Goal: Task Accomplishment & Management: Complete application form

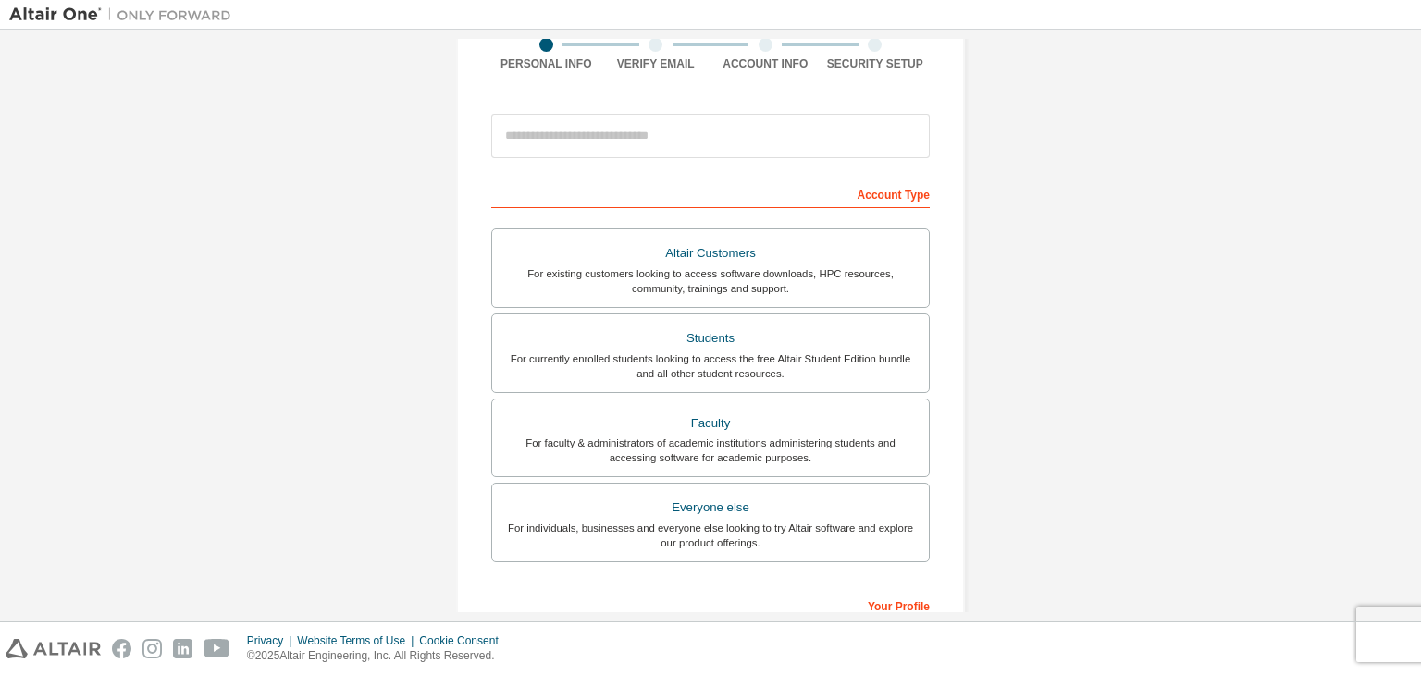
scroll to position [159, 0]
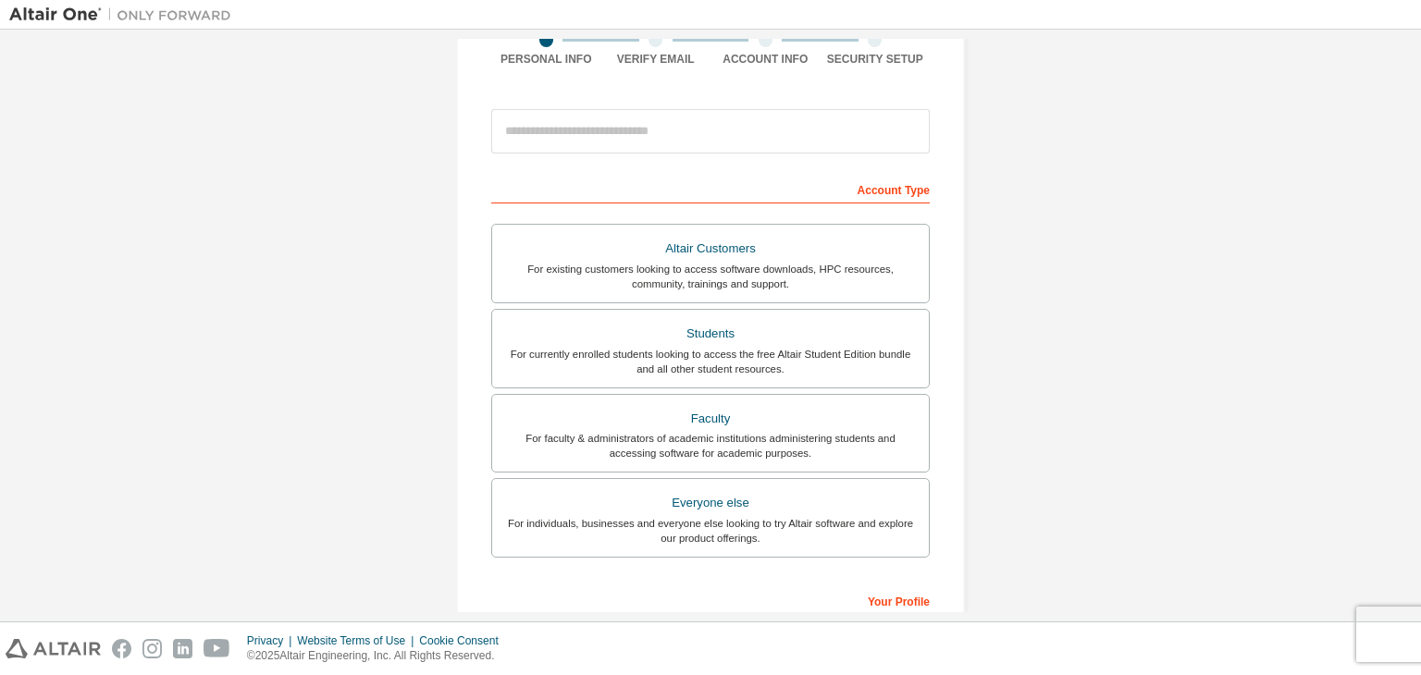
click at [588, 22] on div at bounding box center [819, 14] width 1158 height 29
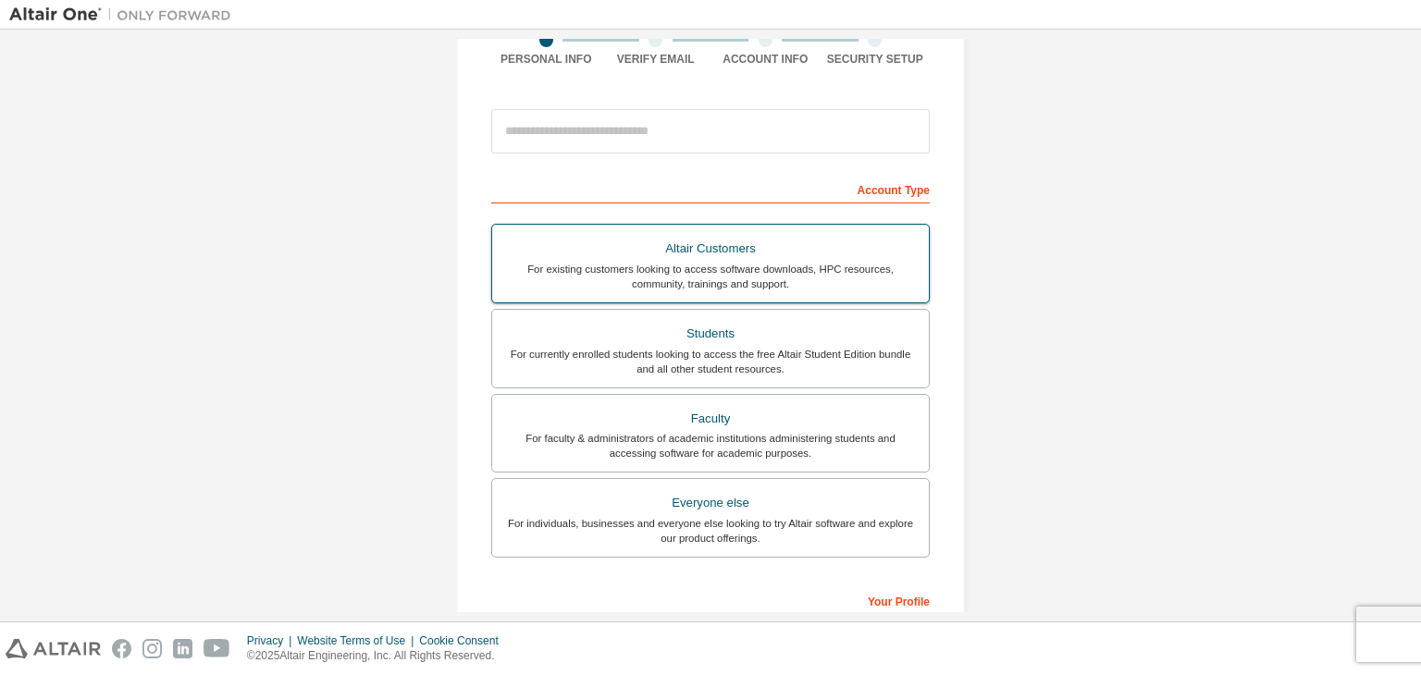
scroll to position [0, 0]
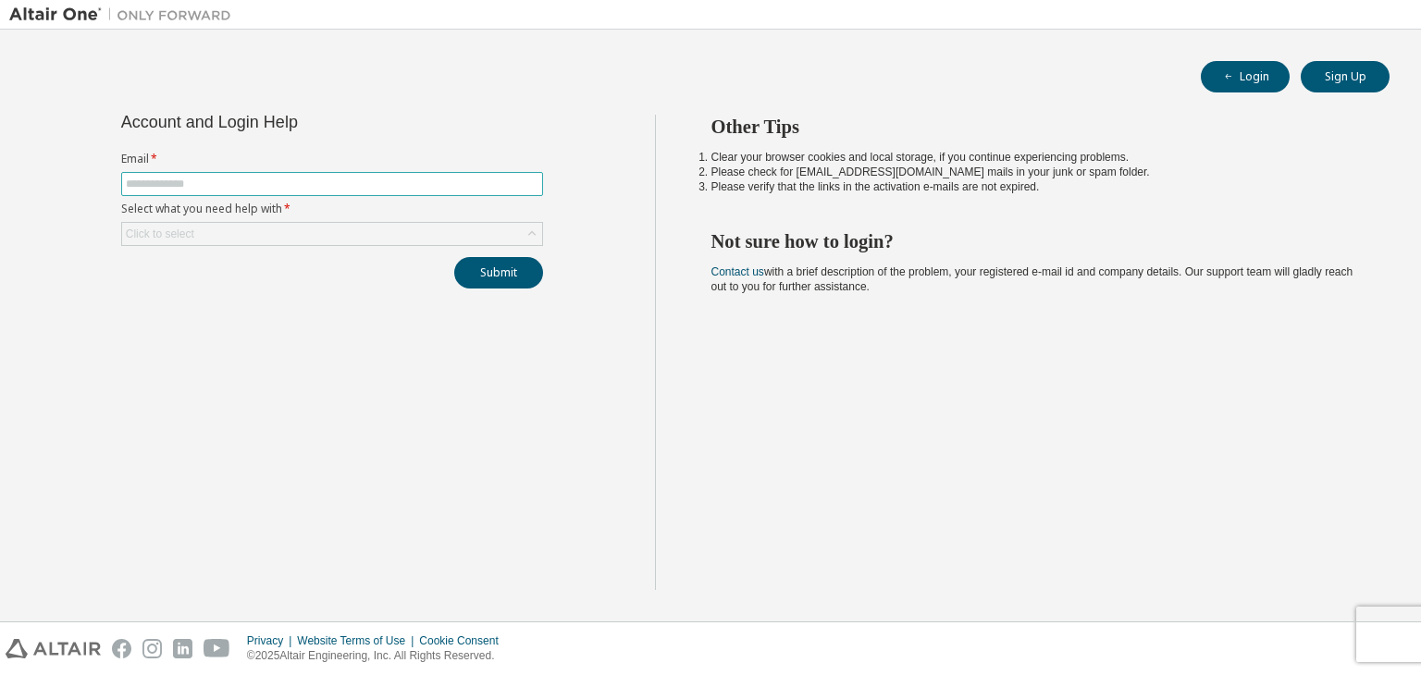
click at [416, 177] on input "text" at bounding box center [332, 184] width 412 height 15
type input "**********"
click at [370, 238] on div "Click to select" at bounding box center [332, 234] width 420 height 22
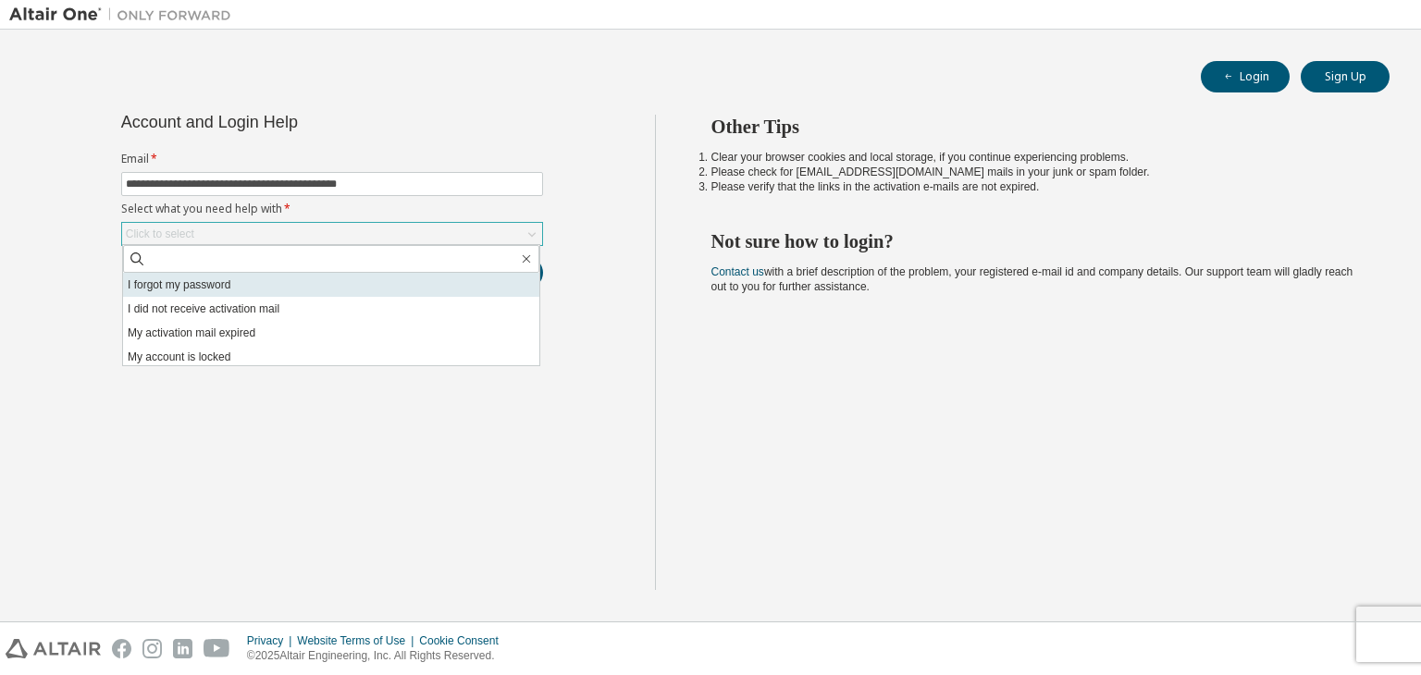
click at [363, 276] on li "I forgot my password" at bounding box center [331, 285] width 416 height 24
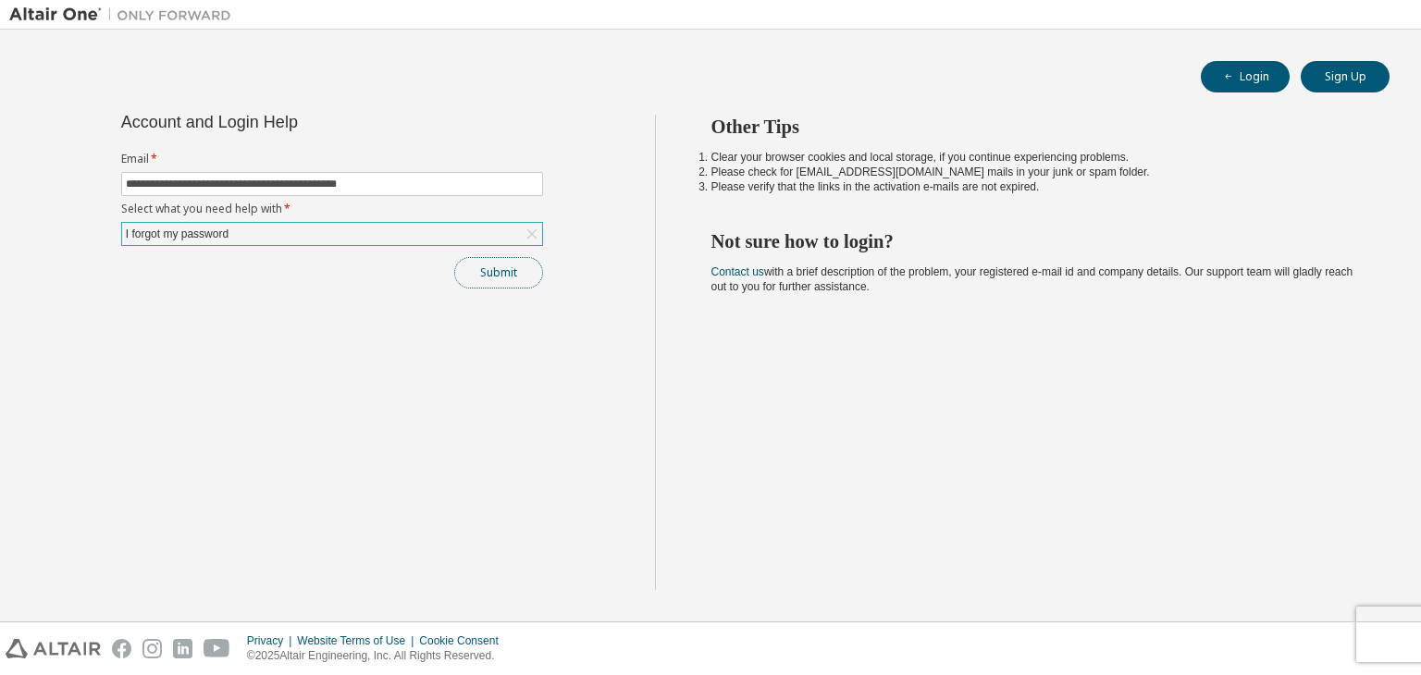
click at [496, 277] on button "Submit" at bounding box center [498, 272] width 89 height 31
